Goal: Task Accomplishment & Management: Manage account settings

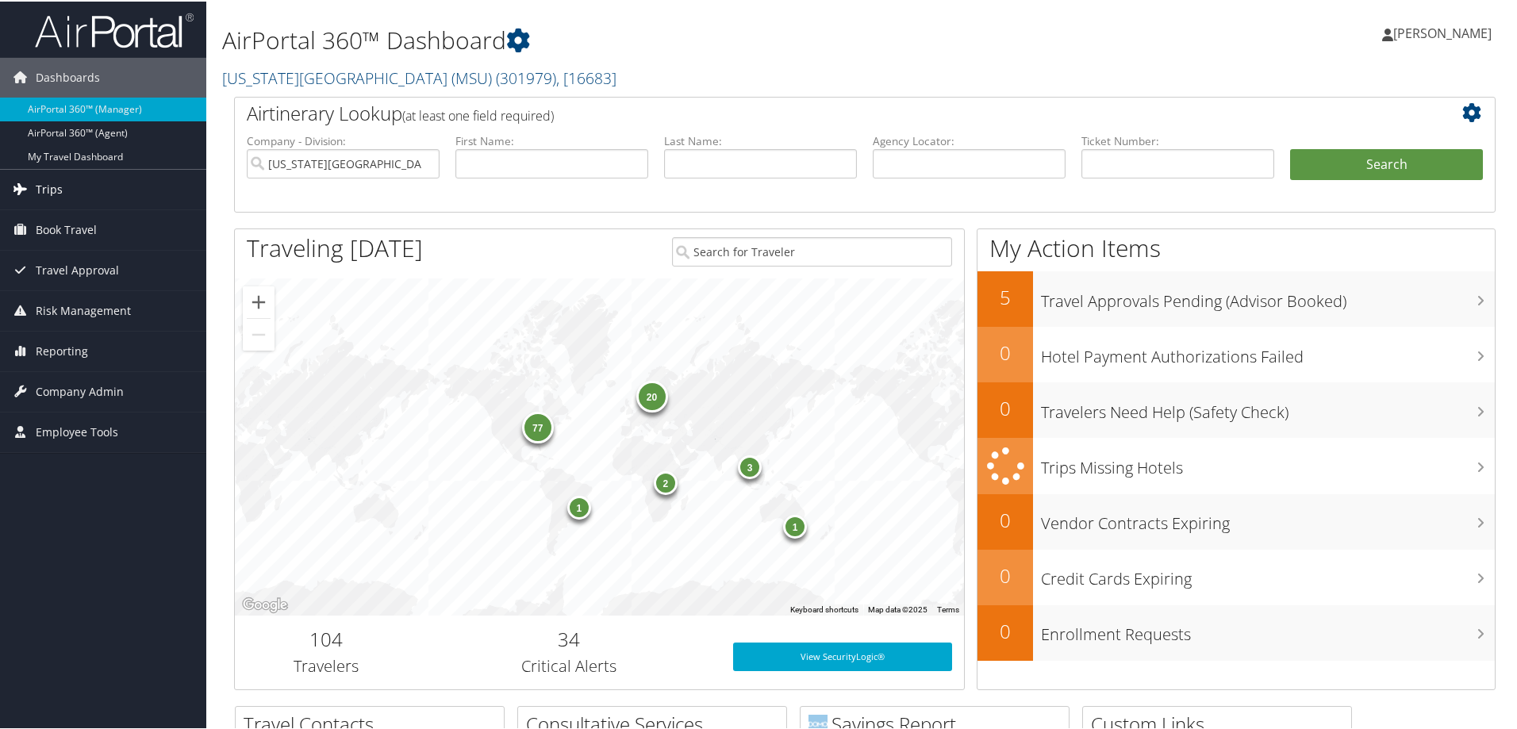
click at [56, 186] on span "Trips" at bounding box center [49, 188] width 27 height 40
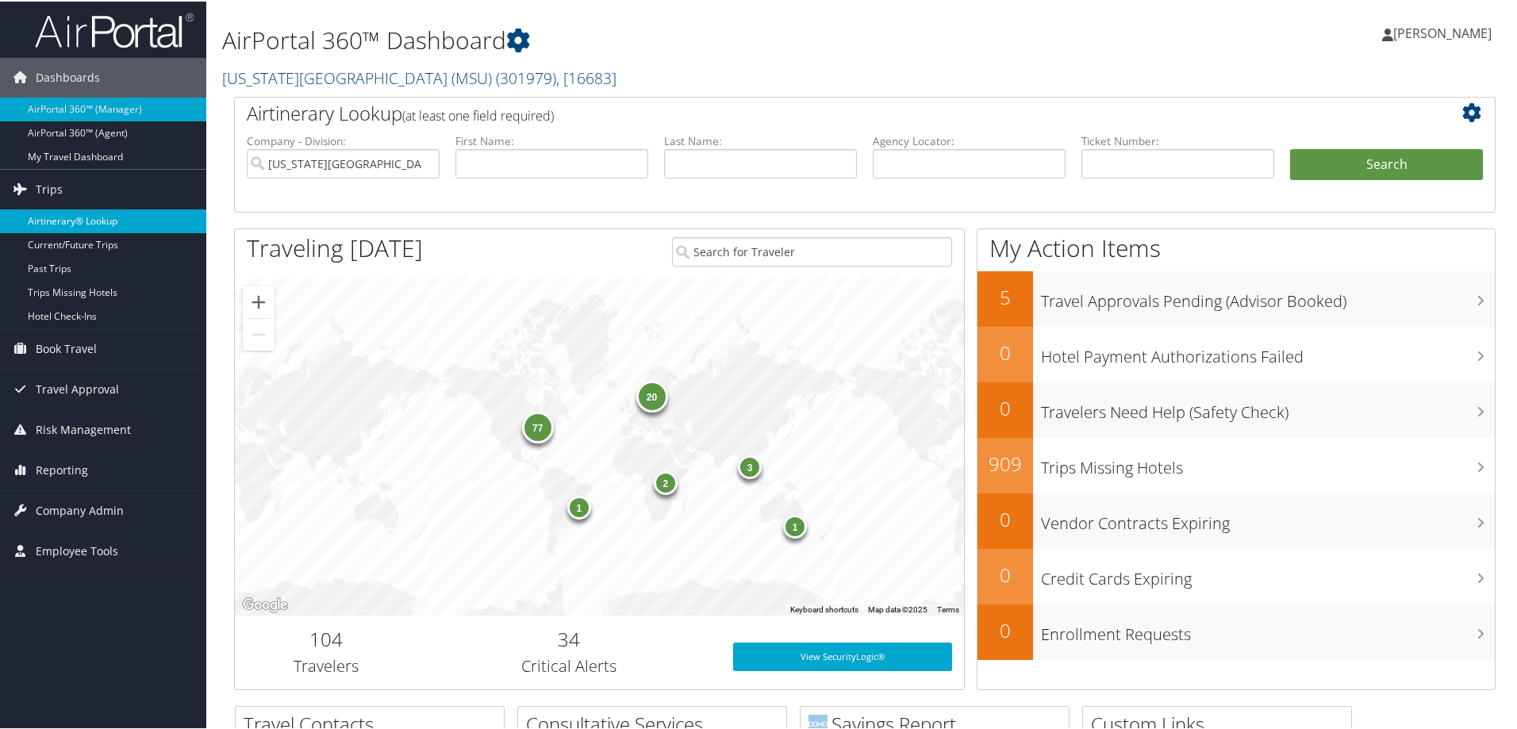
click at [69, 220] on link "Airtinerary® Lookup" at bounding box center [103, 220] width 206 height 24
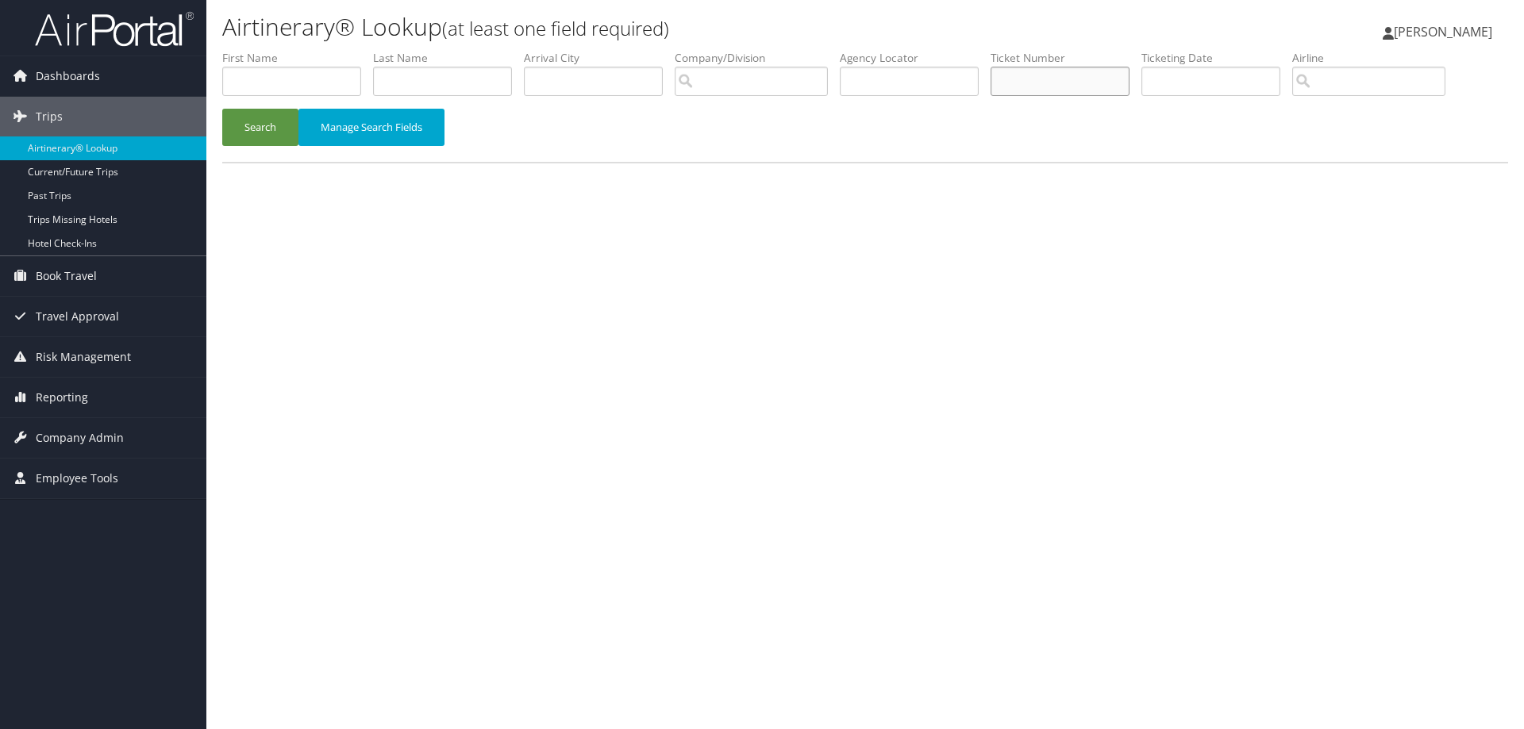
paste input "0017308030829"
type input "0017308030829"
click at [244, 136] on button "Search" at bounding box center [260, 127] width 76 height 37
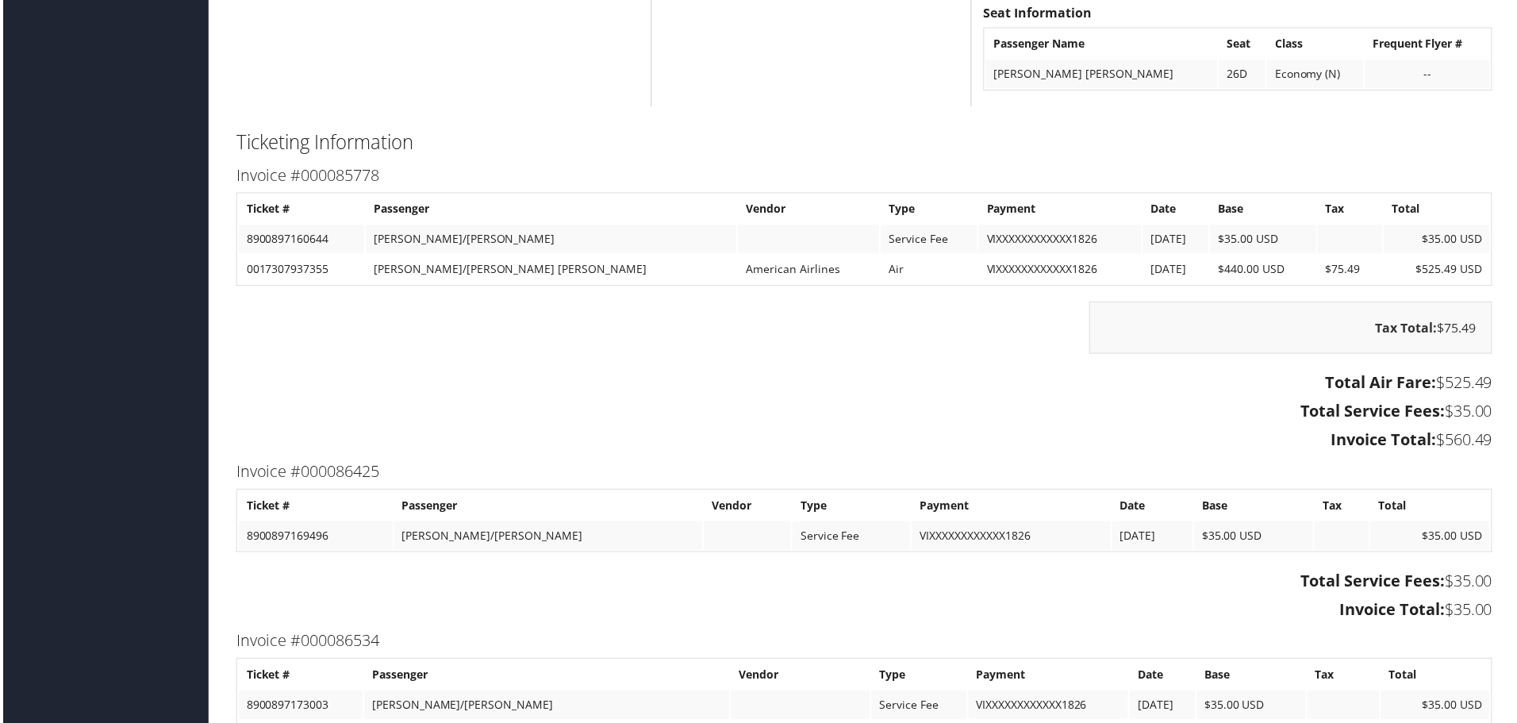
scroll to position [2222, 0]
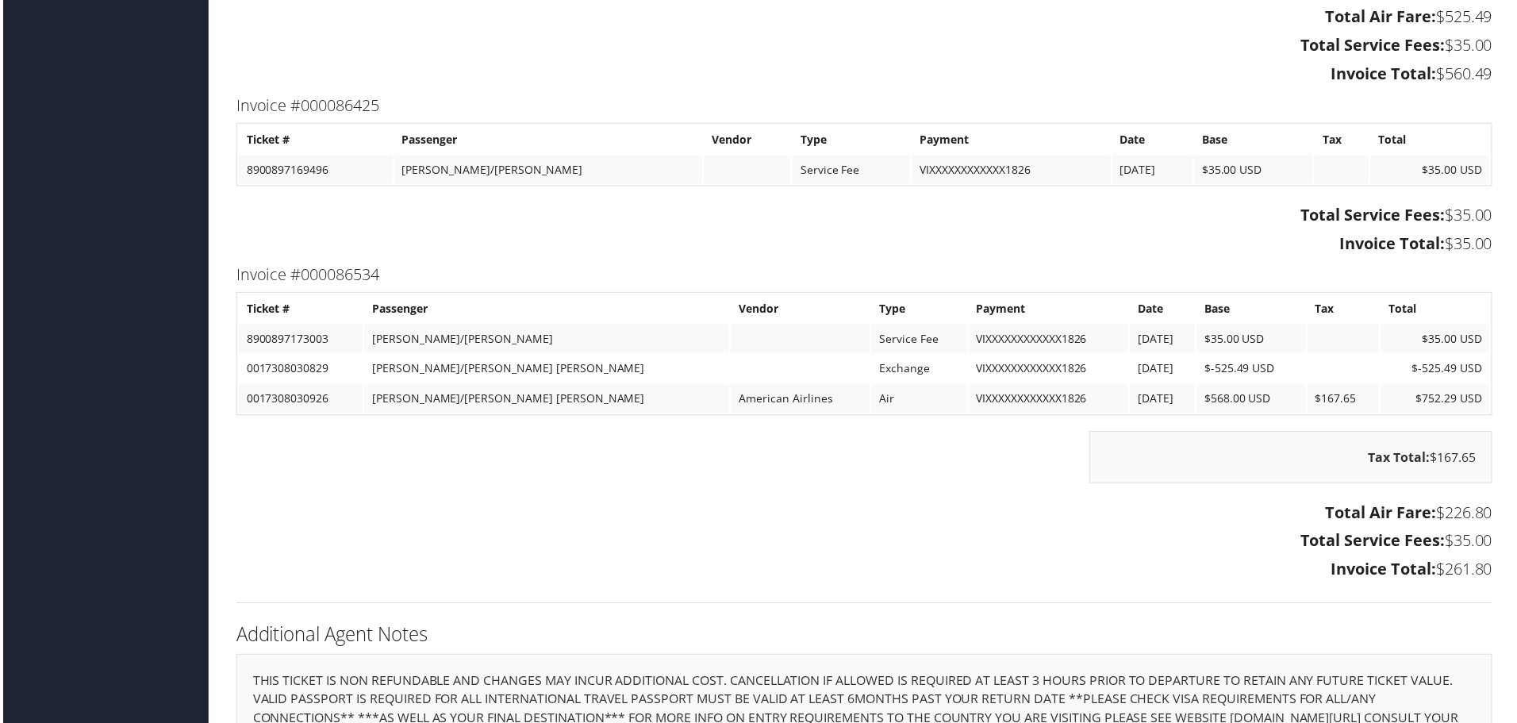
scroll to position [2540, 0]
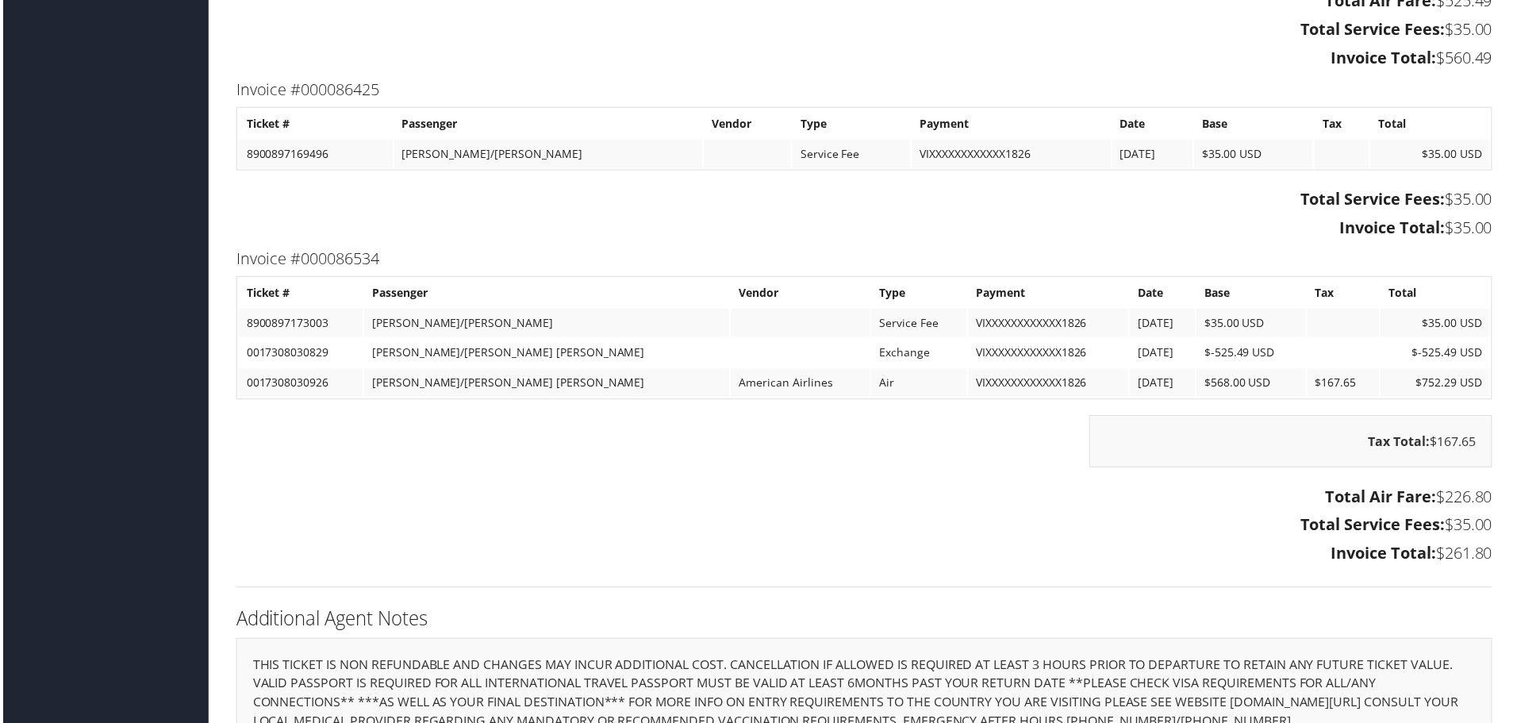
click at [613, 521] on h3 "Total Service Fees: $35.00" at bounding box center [865, 527] width 1262 height 22
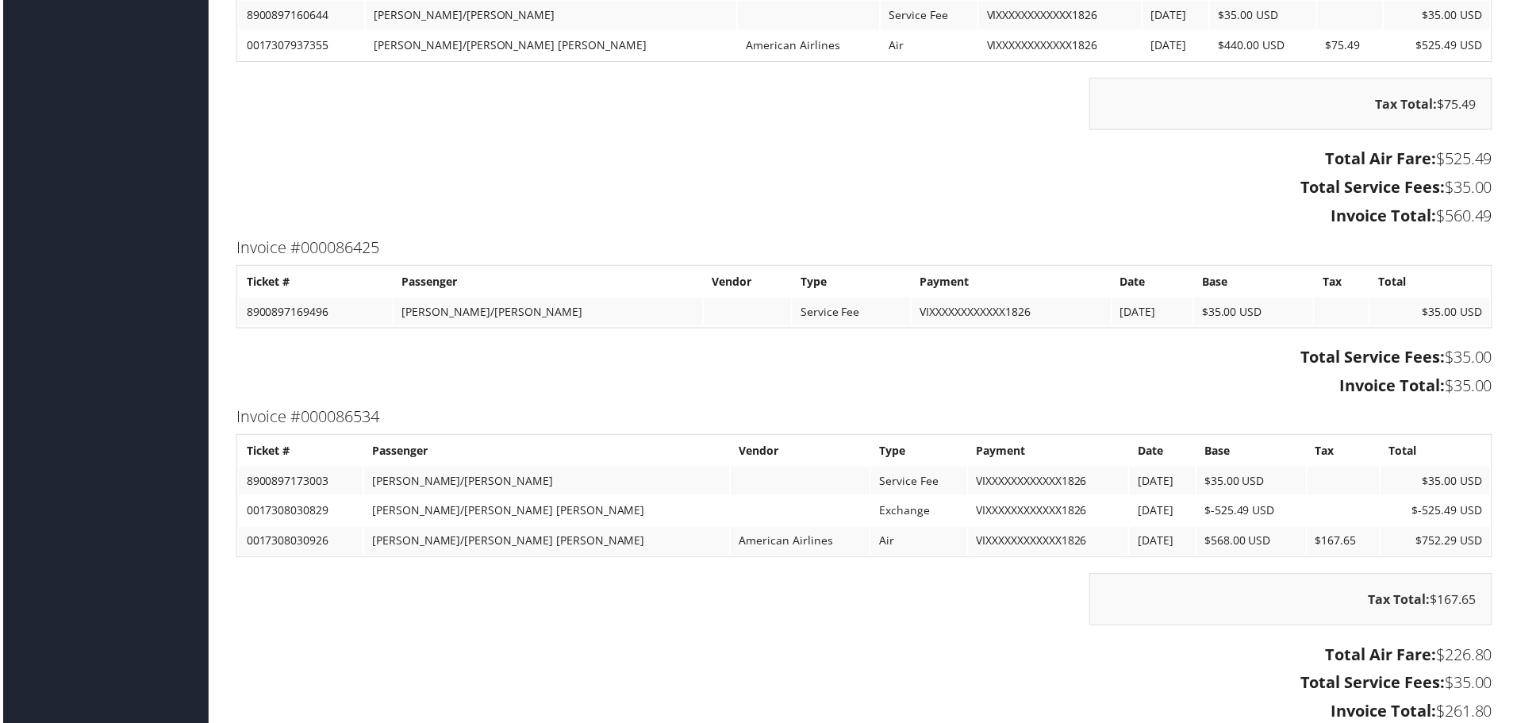
click at [661, 601] on div "Tax Total: $167.65" at bounding box center [865, 609] width 1286 height 68
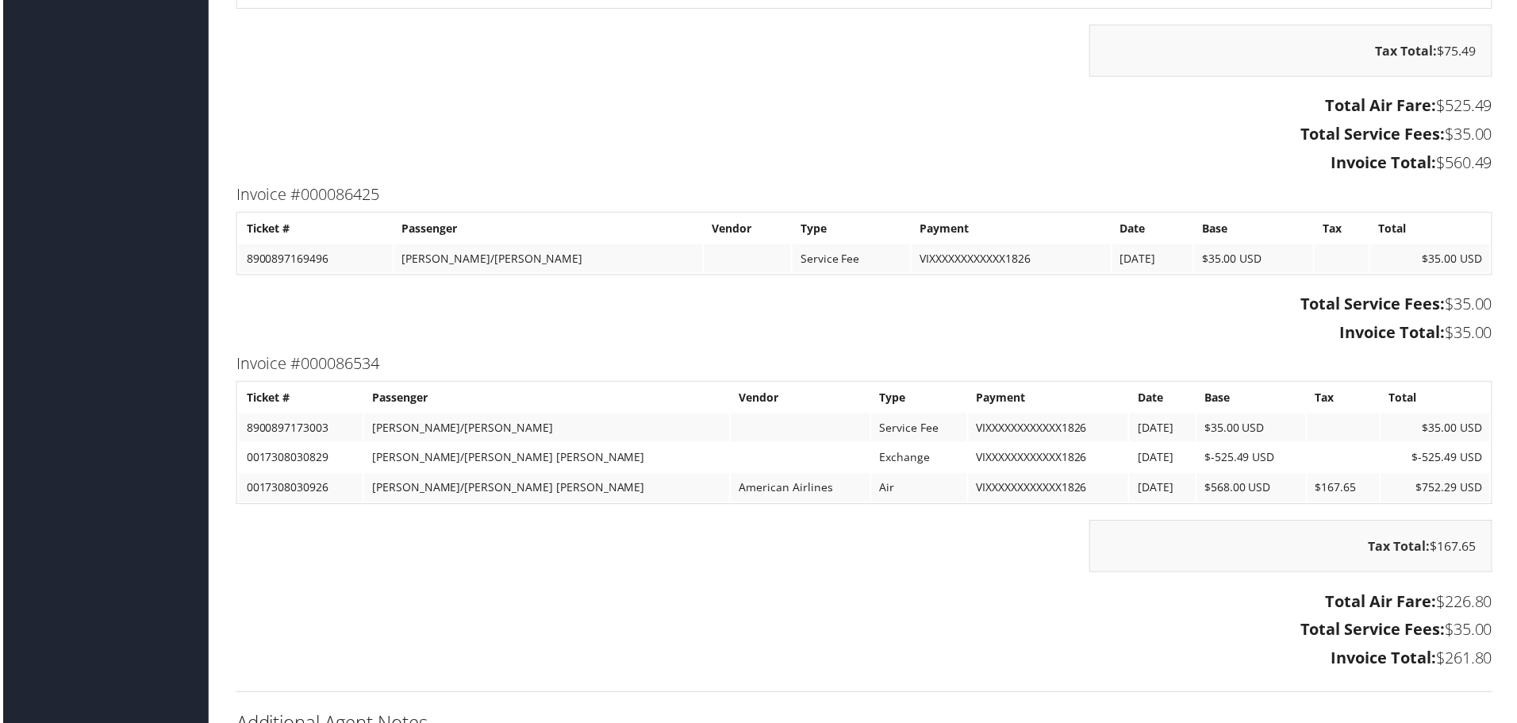
scroll to position [2460, 0]
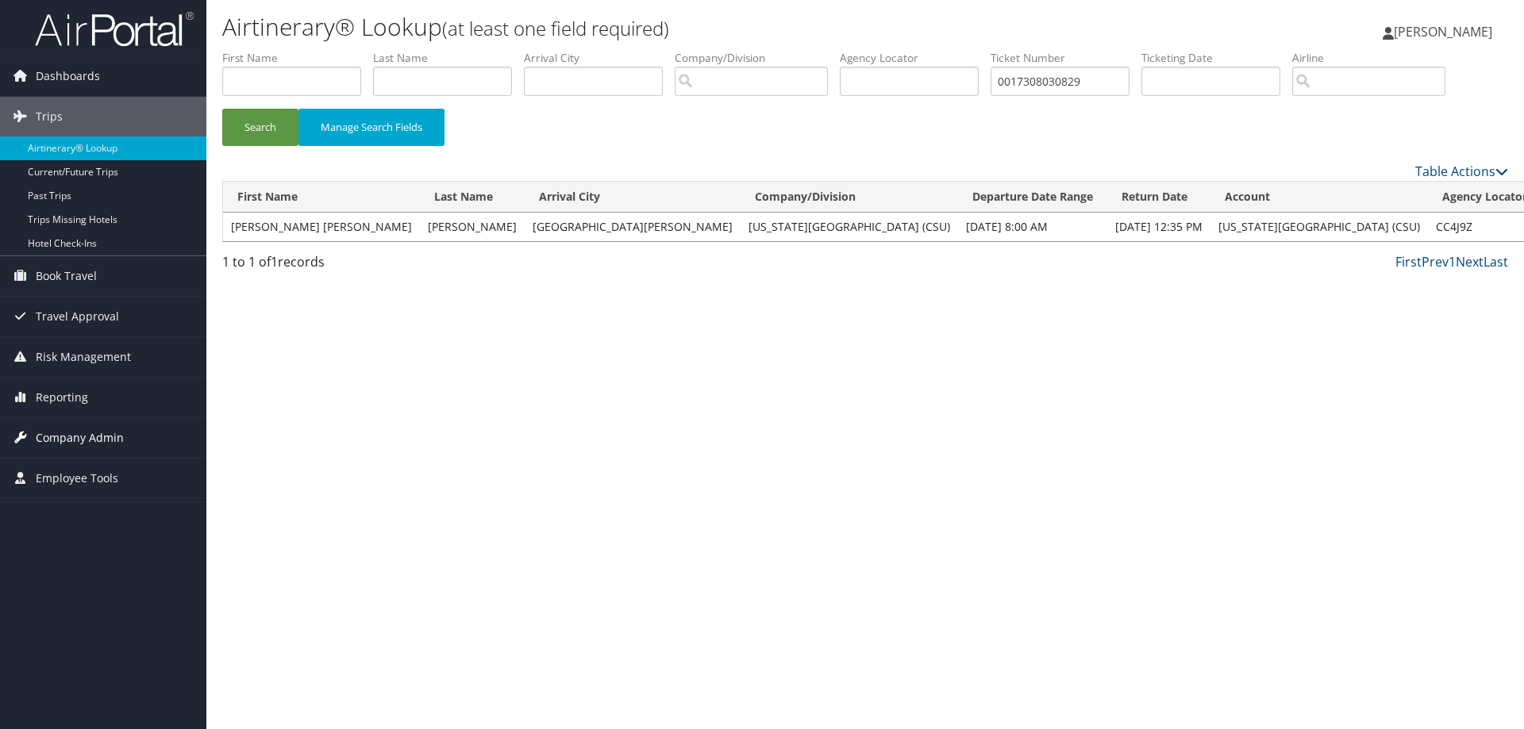
click at [85, 443] on span "Company Admin" at bounding box center [80, 438] width 88 height 40
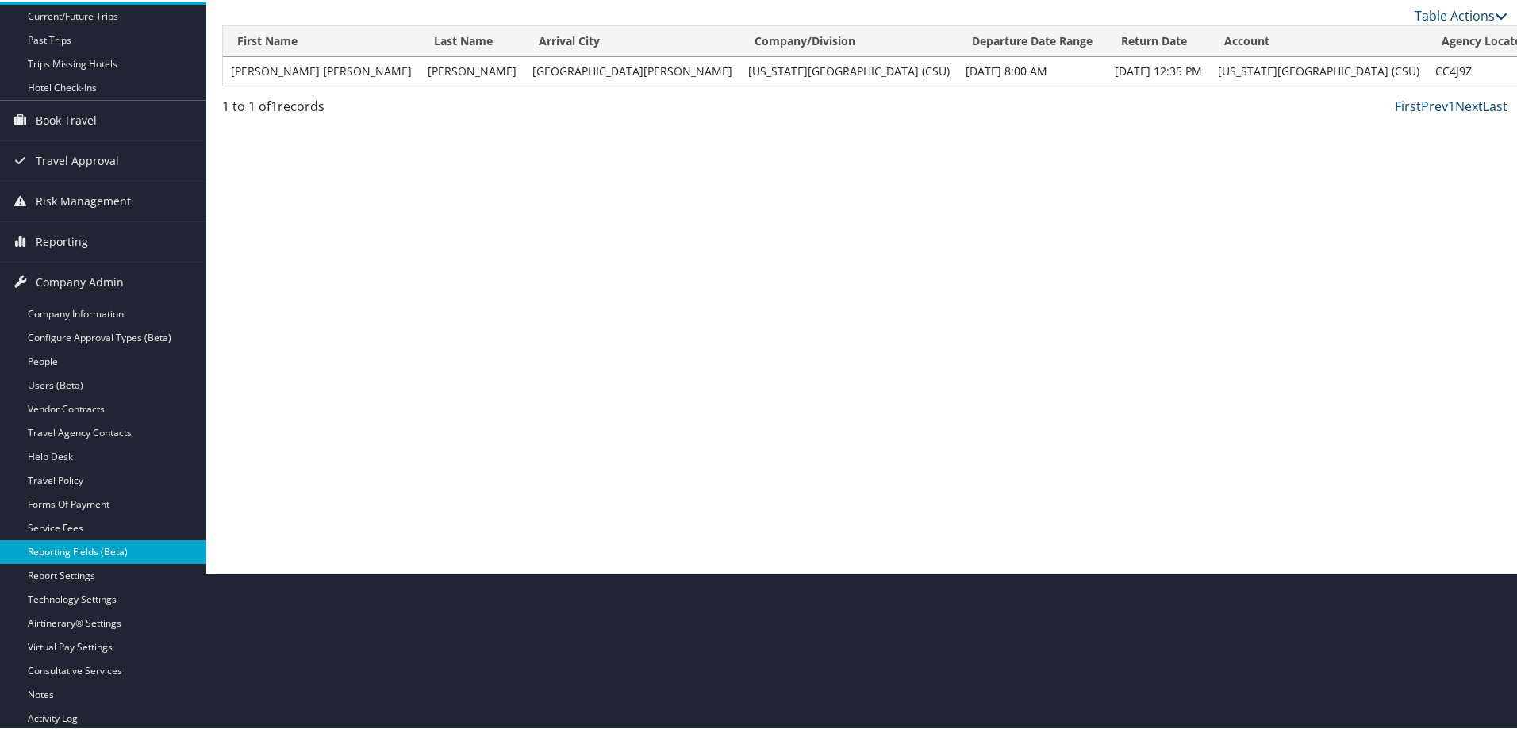
scroll to position [159, 0]
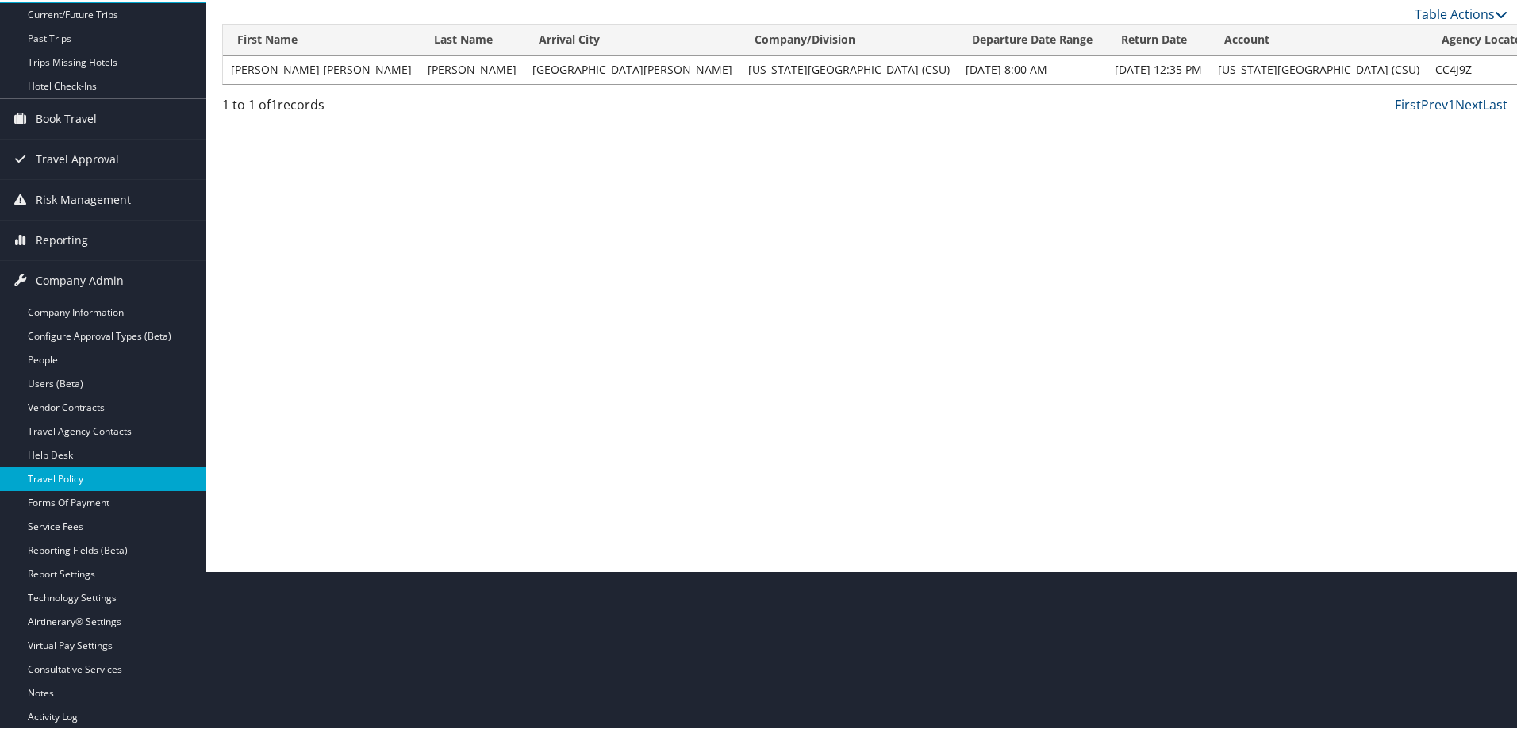
click at [71, 480] on link "Travel Policy" at bounding box center [103, 478] width 206 height 24
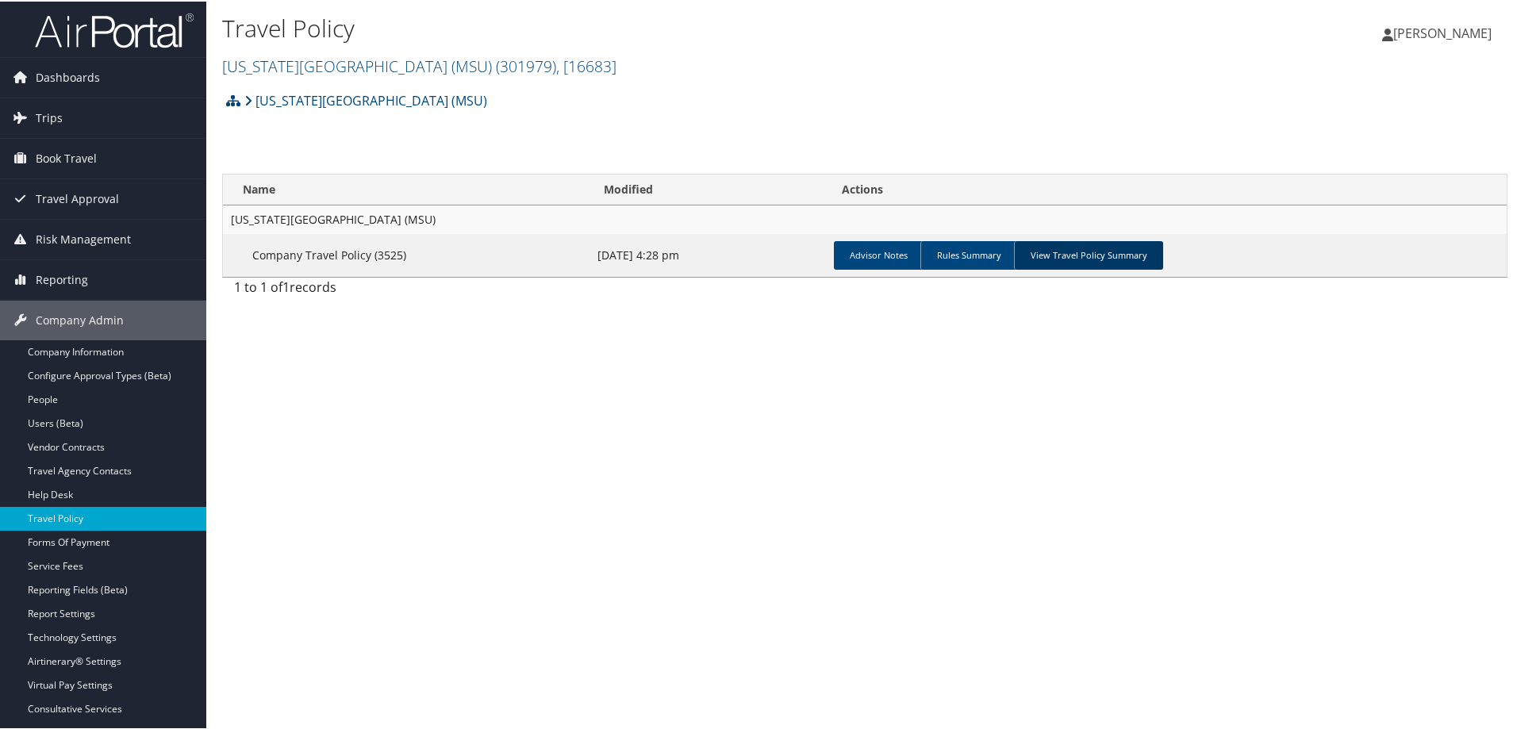
click at [1057, 267] on link "View Travel Policy Summary" at bounding box center [1088, 254] width 149 height 29
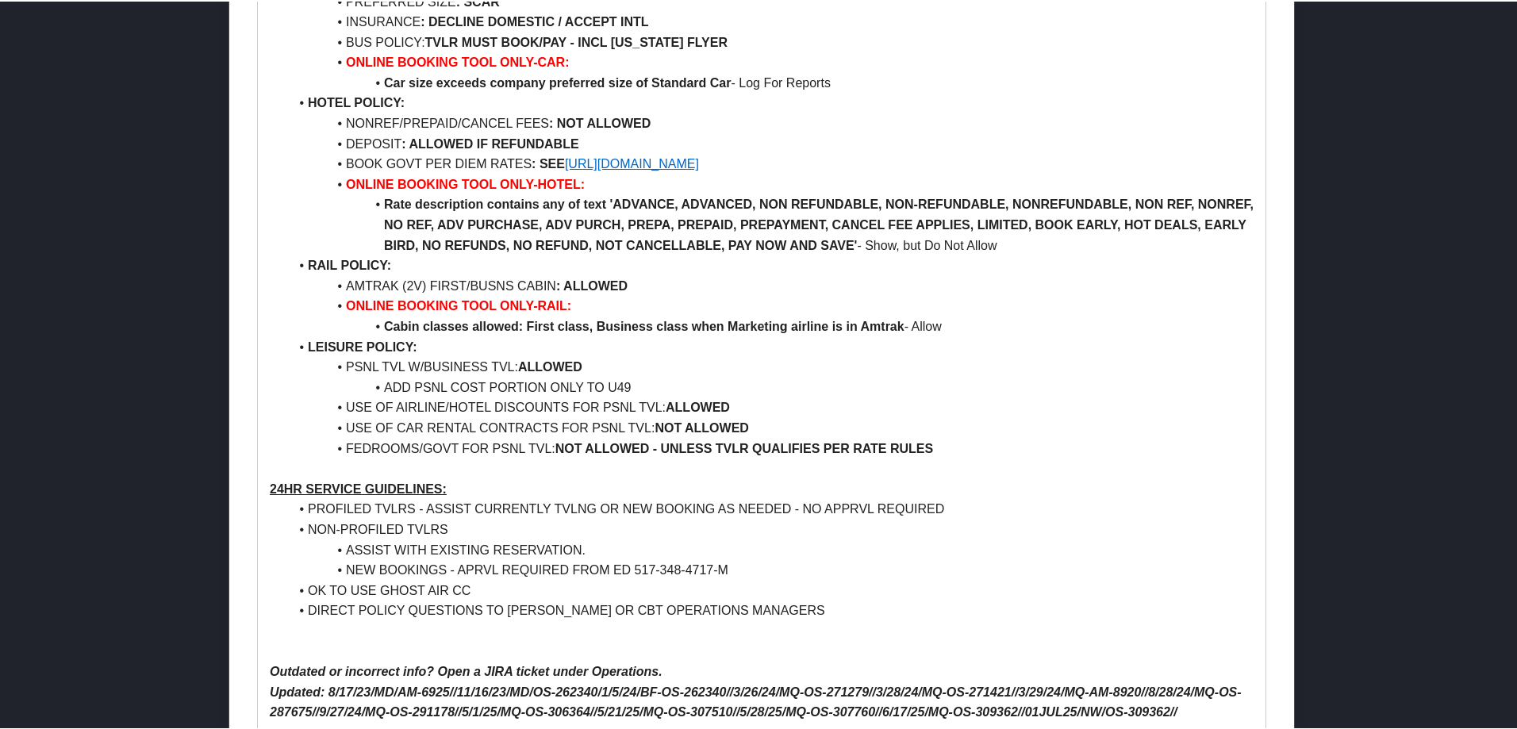
scroll to position [1091, 0]
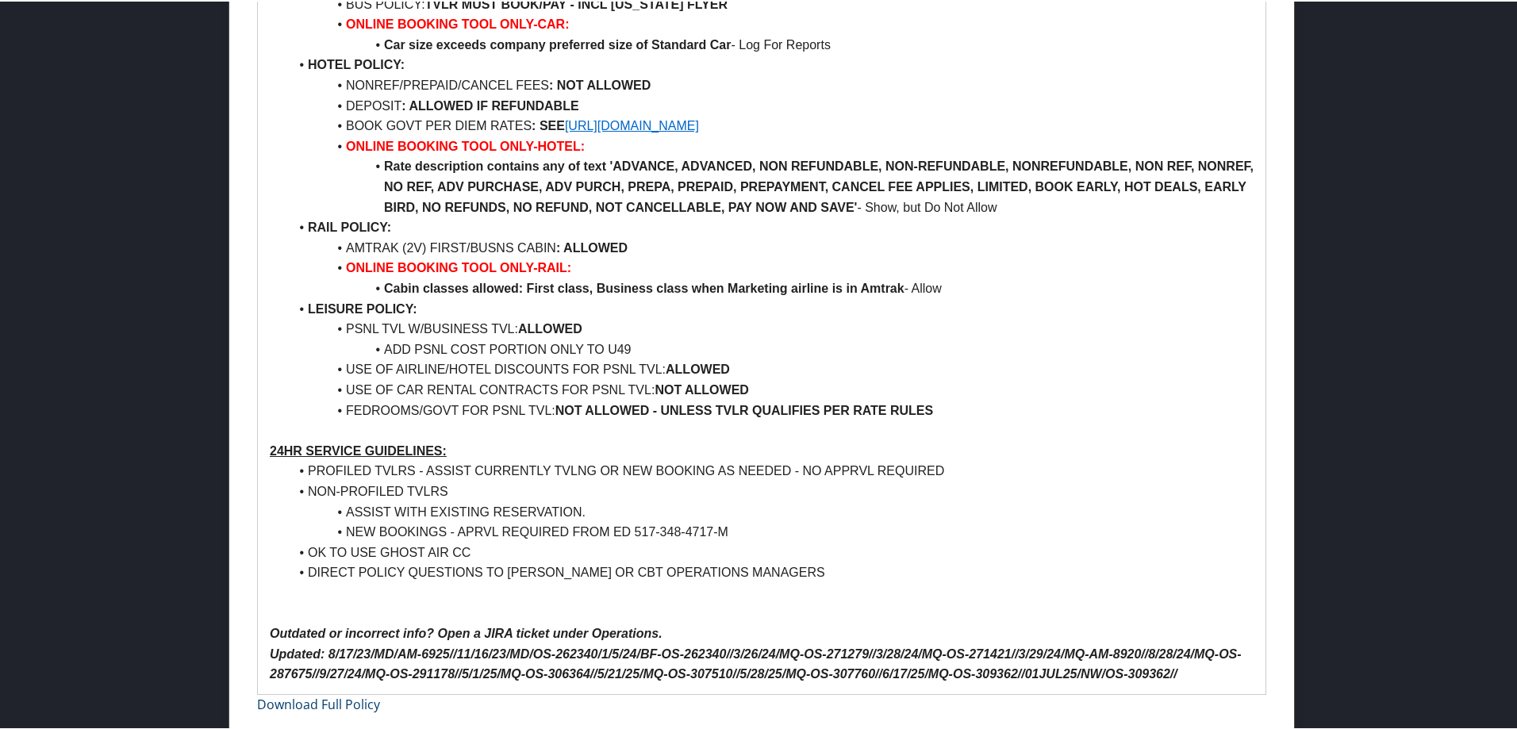
click at [356, 703] on link "Download Full Policy" at bounding box center [318, 702] width 123 height 17
